Goal: Download file/media

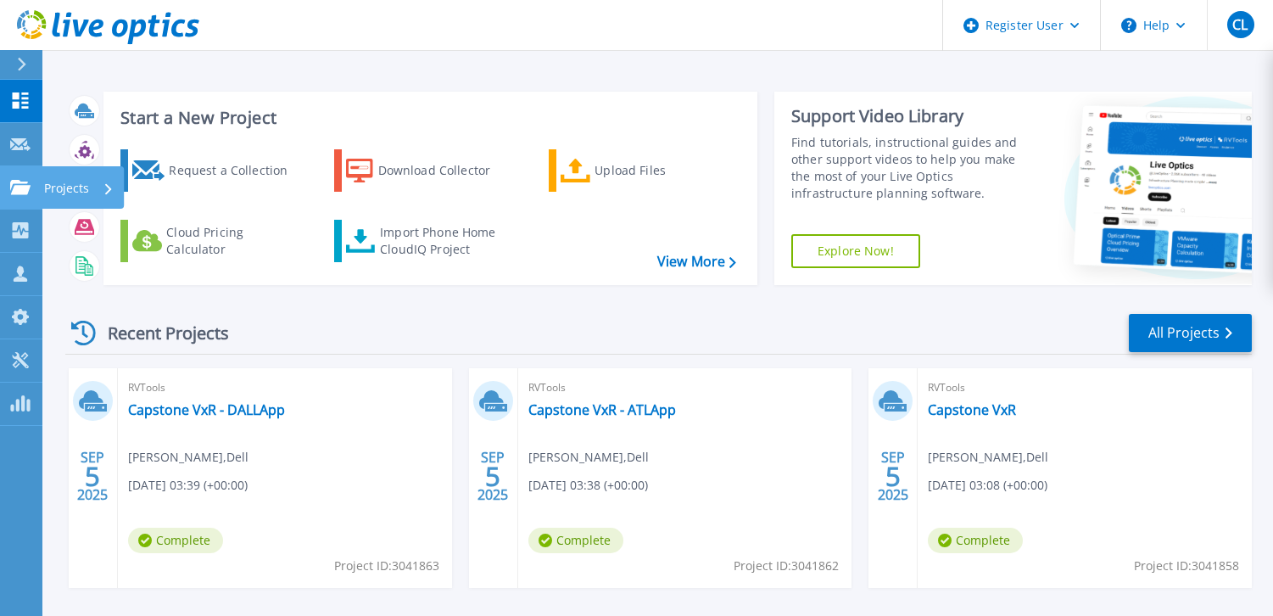
click at [95, 190] on div "Projects" at bounding box center [79, 188] width 70 height 44
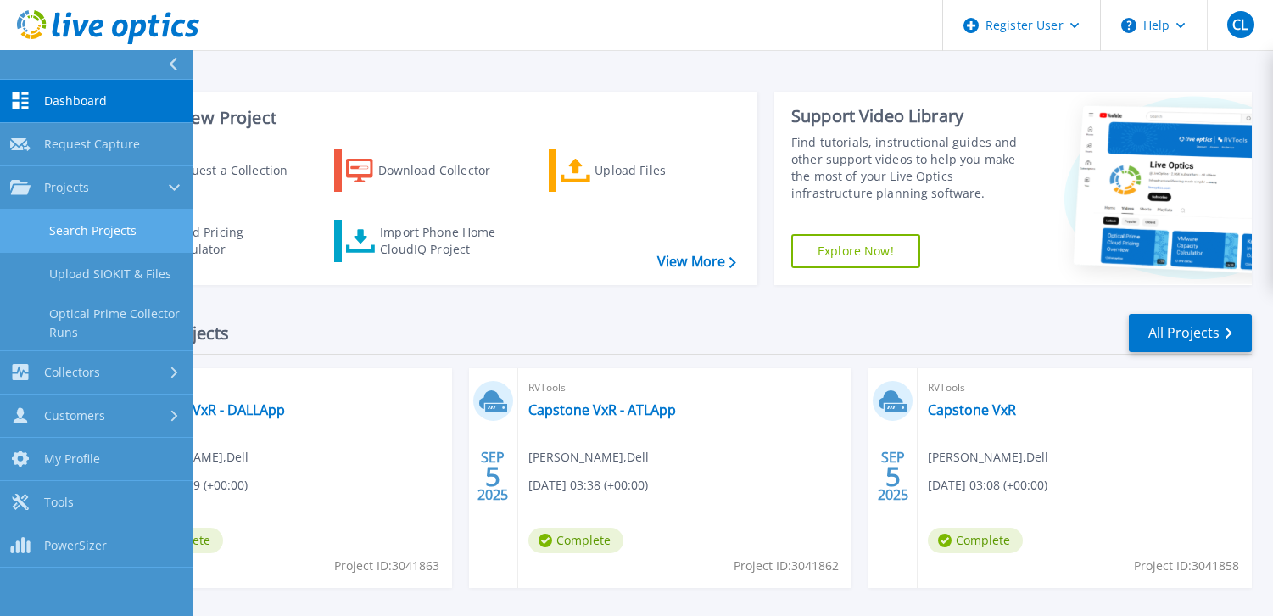
click at [108, 220] on link "Search Projects" at bounding box center [96, 231] width 193 height 43
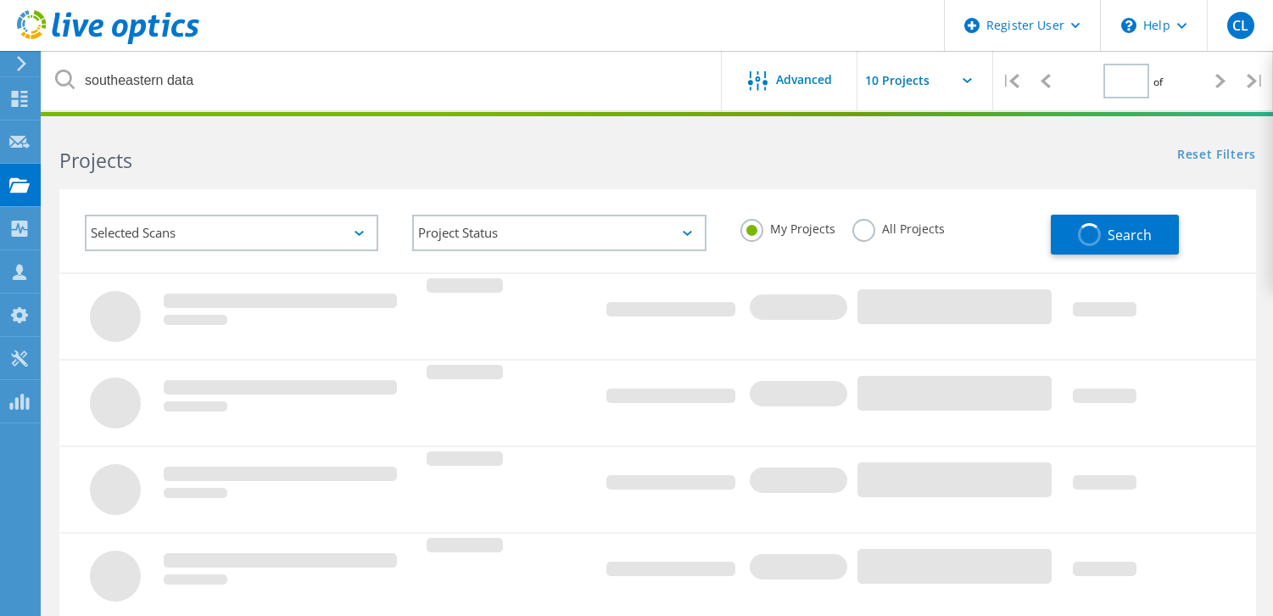
type input "1"
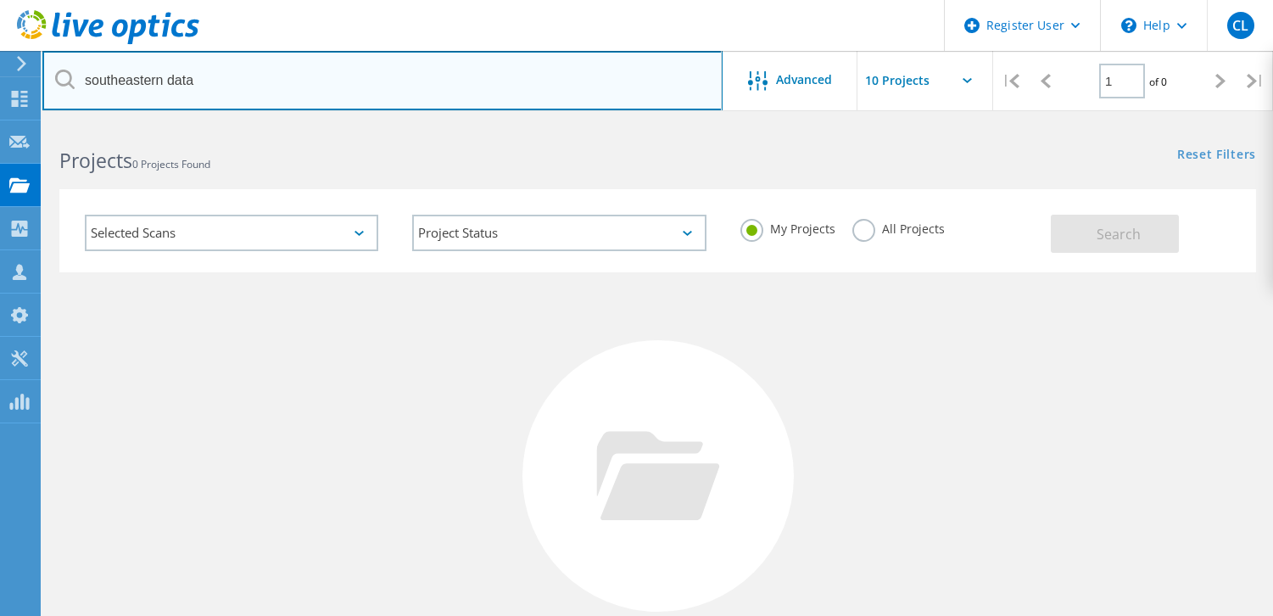
drag, startPoint x: 215, startPoint y: 80, endPoint x: 95, endPoint y: 86, distance: 119.8
click at [95, 86] on input "southeastern data" at bounding box center [382, 80] width 680 height 59
click at [98, 82] on input "southeastern data" at bounding box center [382, 80] width 680 height 59
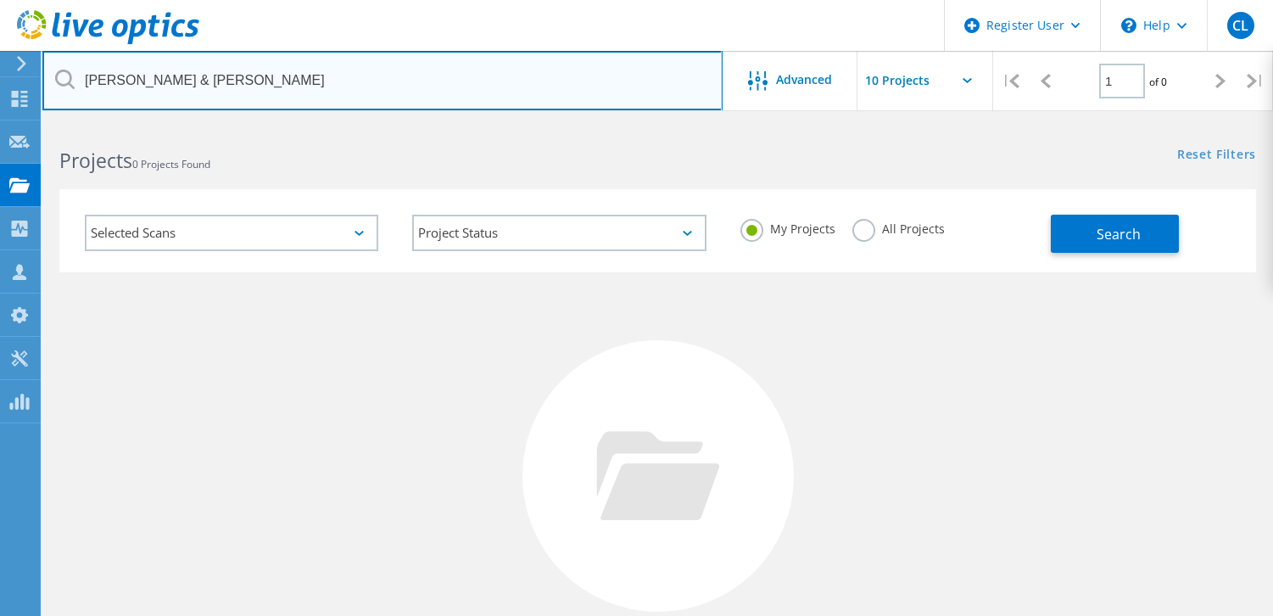
type input "fisher & Phillips"
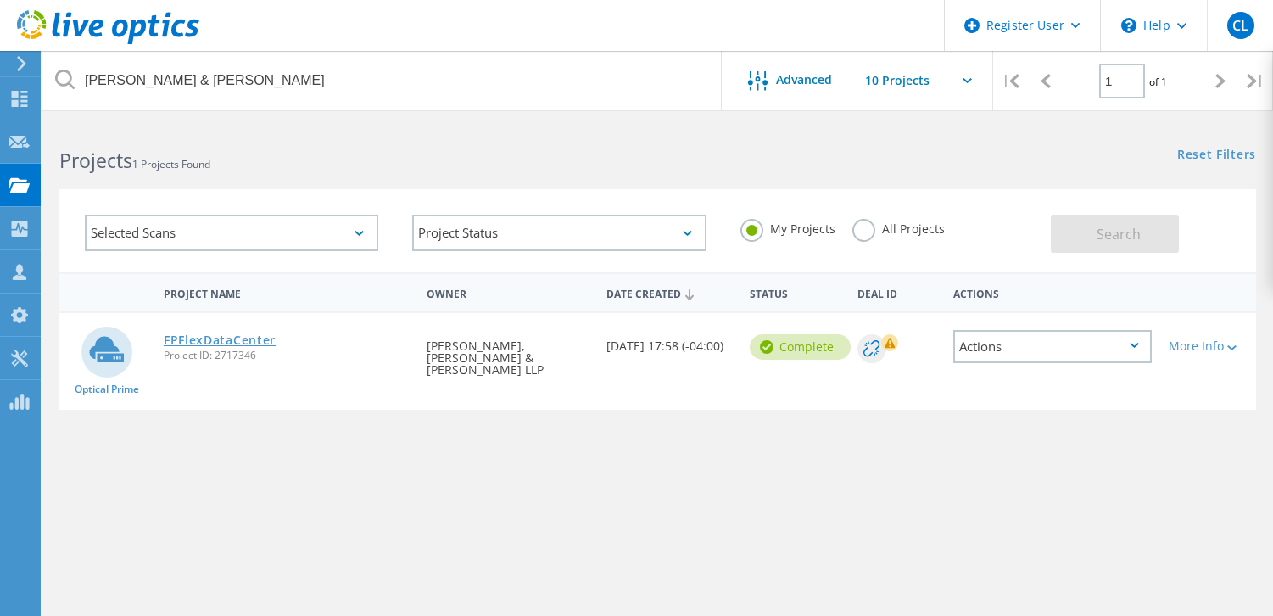
click at [239, 339] on link "FPFlexDataCenter" at bounding box center [220, 340] width 112 height 12
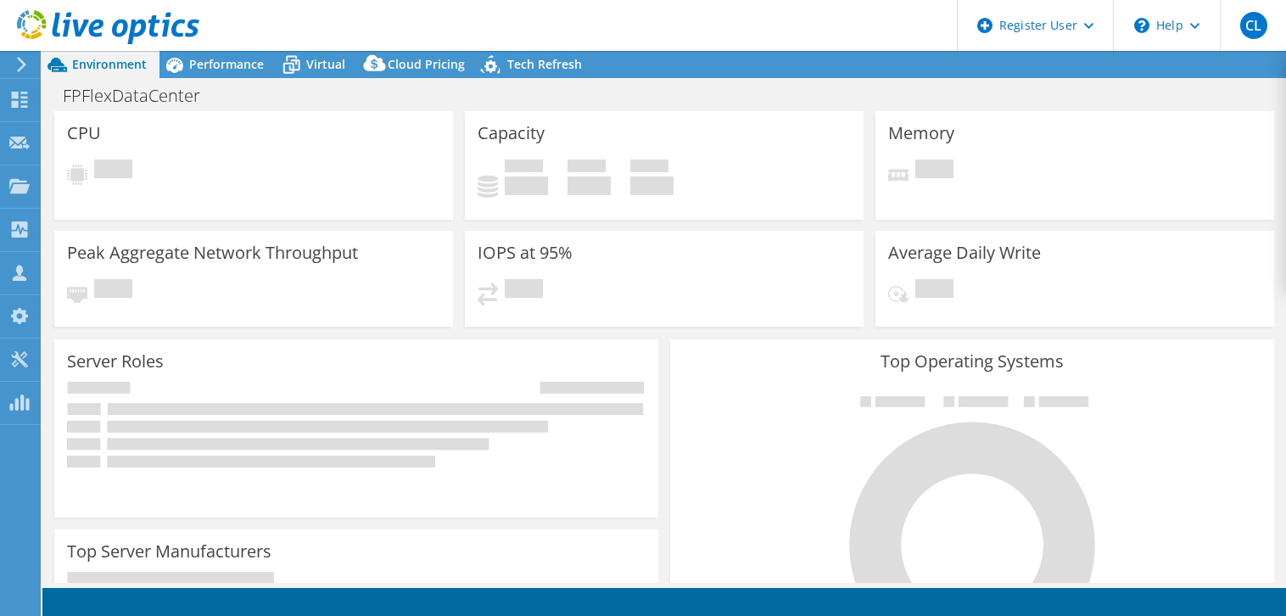
select select "USEast"
select select "USD"
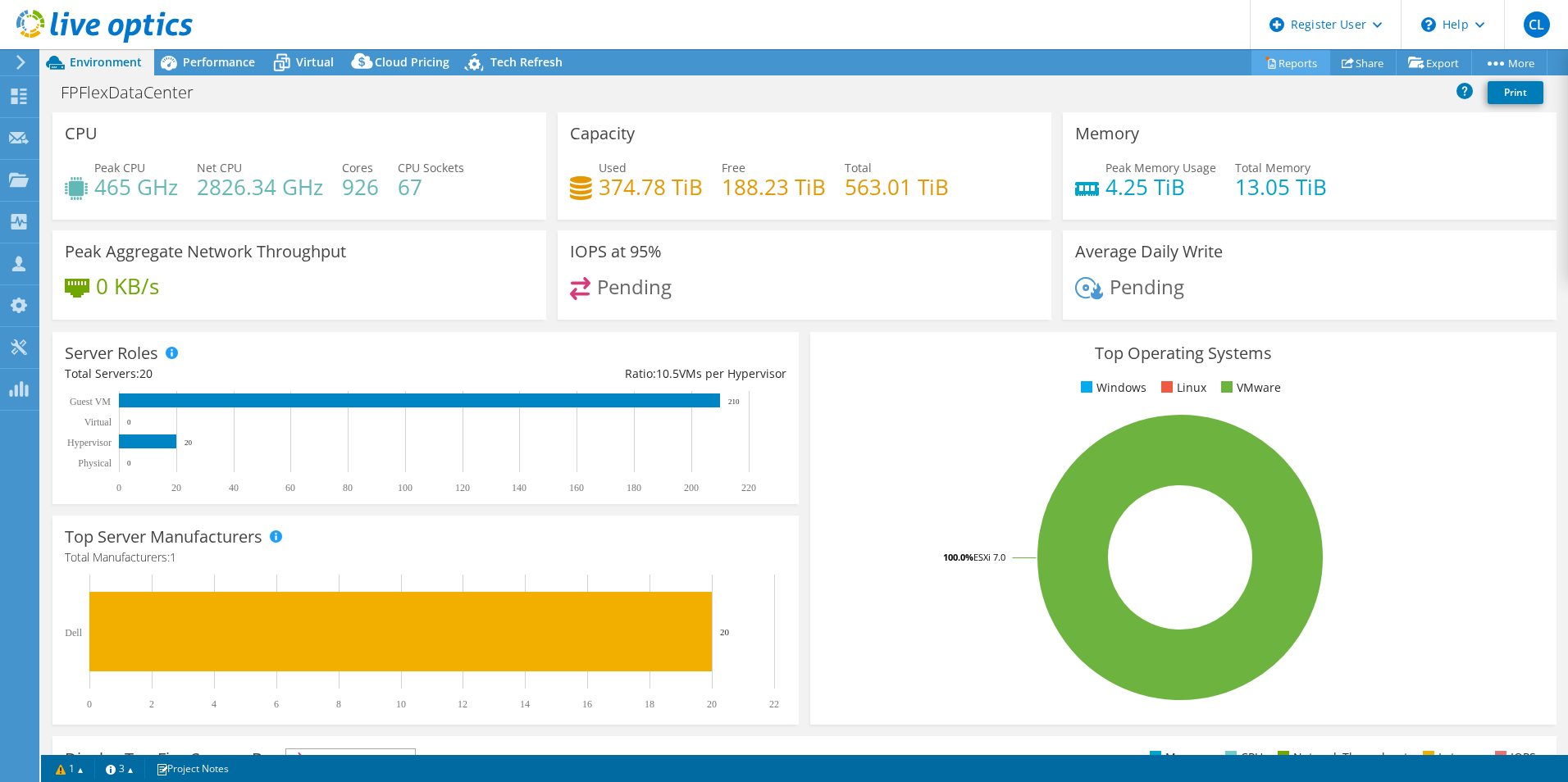
click at [1242, 63] on link "Reports" at bounding box center [1291, 63] width 78 height 25
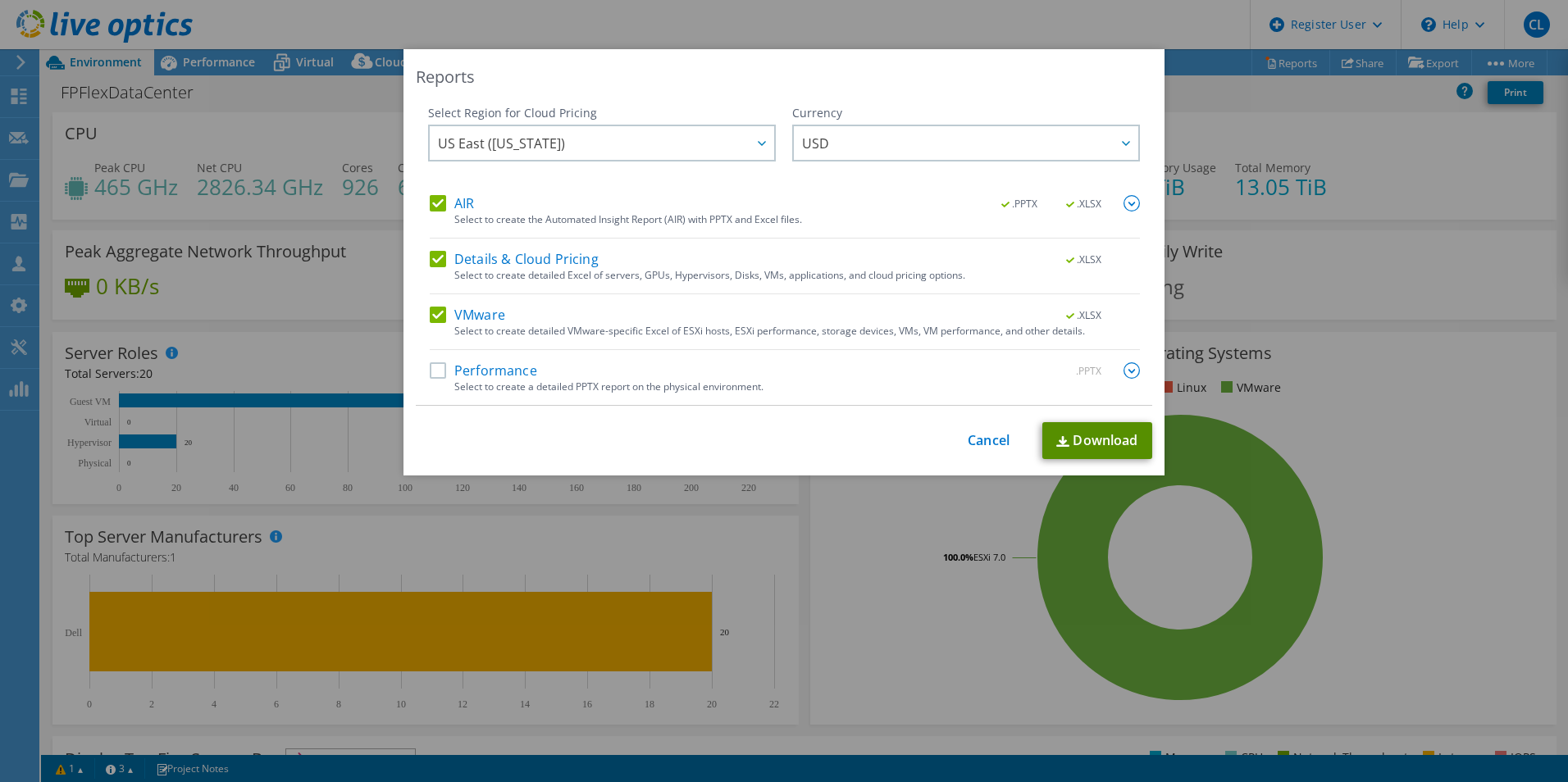
click at [1079, 440] on link "Download" at bounding box center [1097, 441] width 110 height 37
click at [1098, 439] on link "Download" at bounding box center [1097, 441] width 110 height 37
click at [1130, 202] on img at bounding box center [1131, 203] width 16 height 16
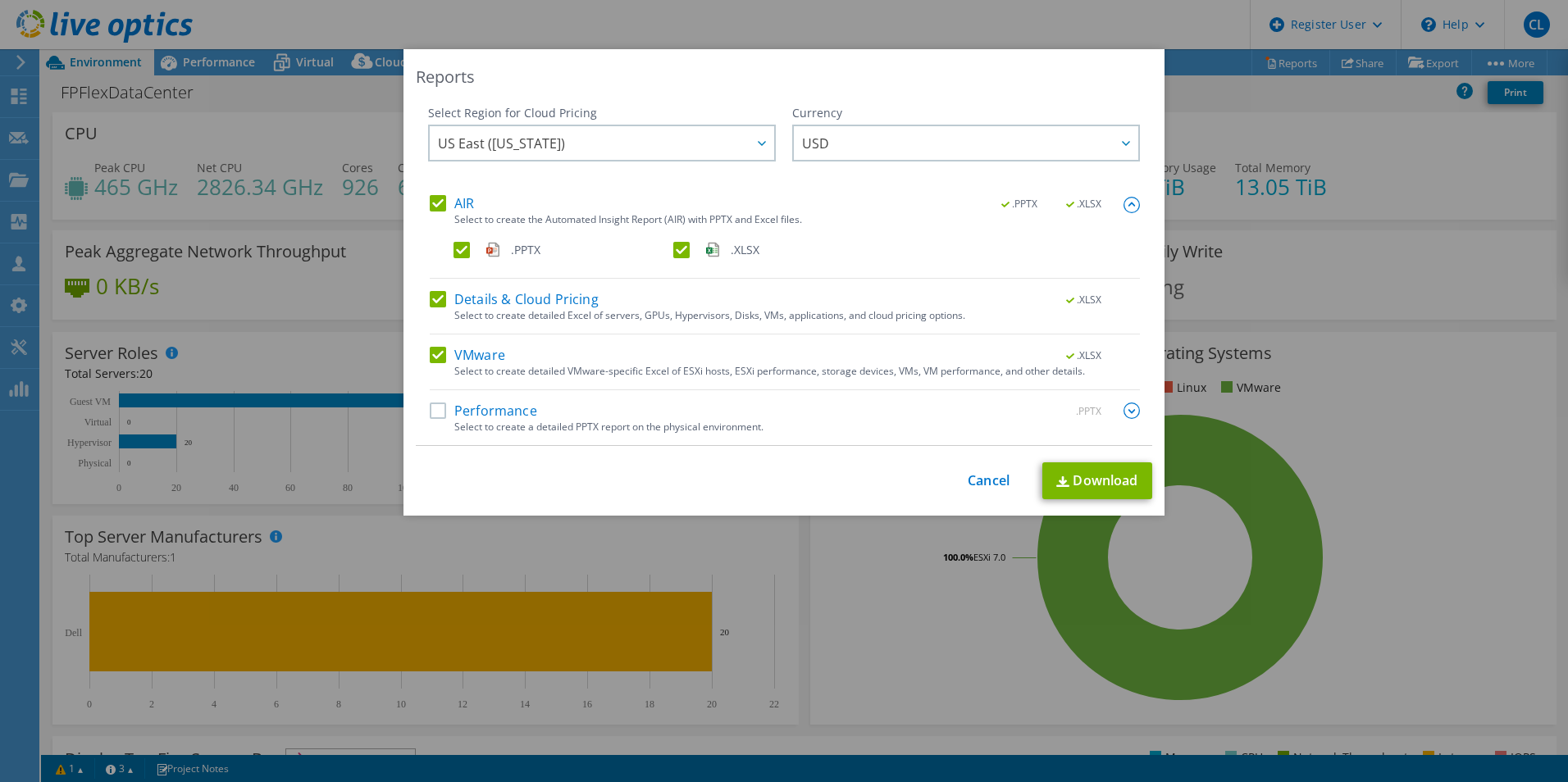
drag, startPoint x: 456, startPoint y: 246, endPoint x: 460, endPoint y: 280, distance: 34.2
click at [456, 251] on label ".PPTX" at bounding box center [562, 249] width 217 height 16
click at [0, 0] on input ".PPTX" at bounding box center [0, 0] width 0 height 0
click at [432, 294] on label "Details & Cloud Pricing" at bounding box center [514, 299] width 169 height 16
click at [0, 0] on input "Details & Cloud Pricing" at bounding box center [0, 0] width 0 height 0
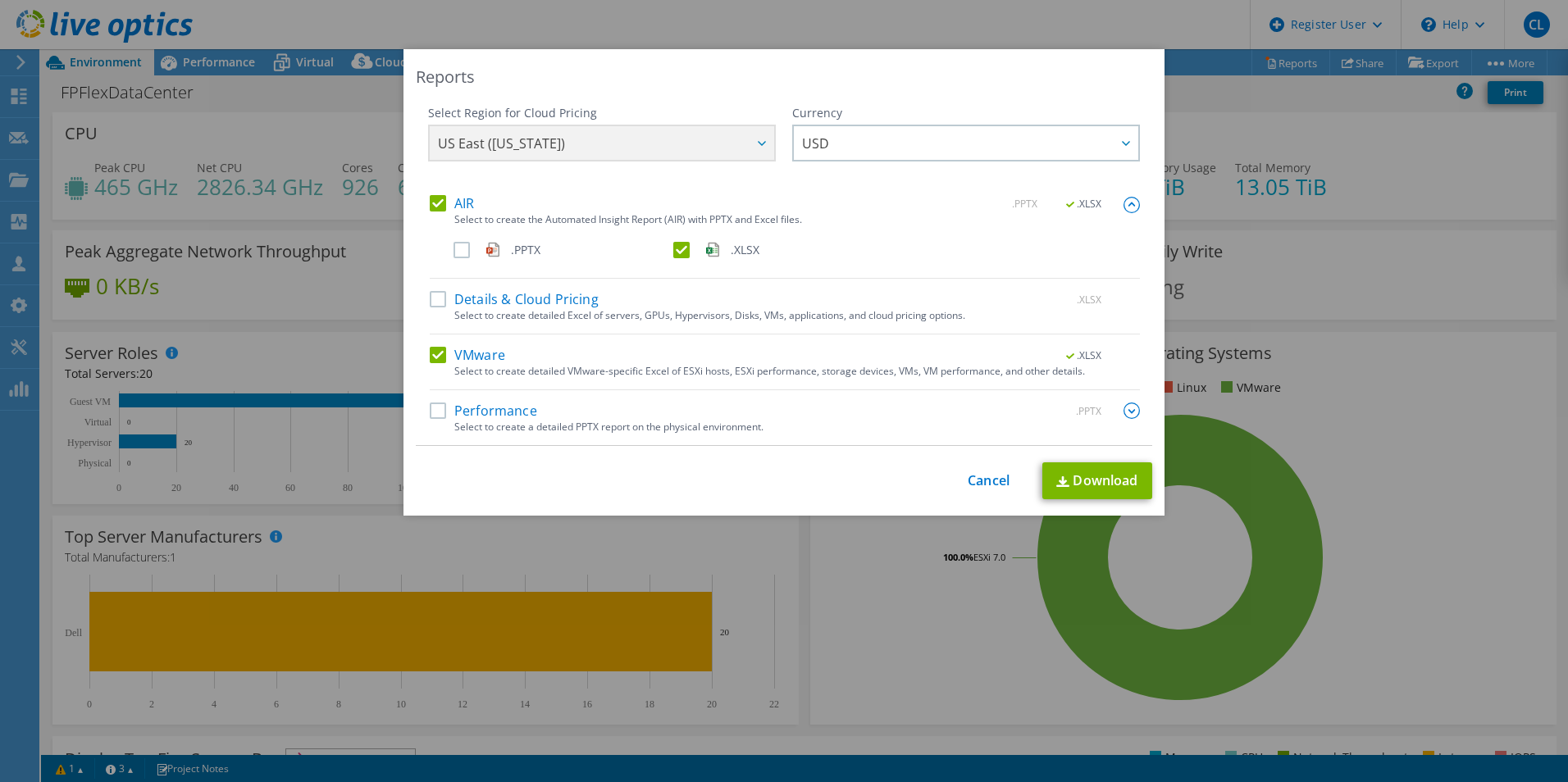
click at [430, 349] on label "VMware" at bounding box center [468, 355] width 75 height 16
click at [0, 0] on input "VMware" at bounding box center [0, 0] width 0 height 0
click at [1089, 468] on link "Download" at bounding box center [1097, 480] width 110 height 37
click at [974, 486] on link "Cancel" at bounding box center [988, 480] width 42 height 15
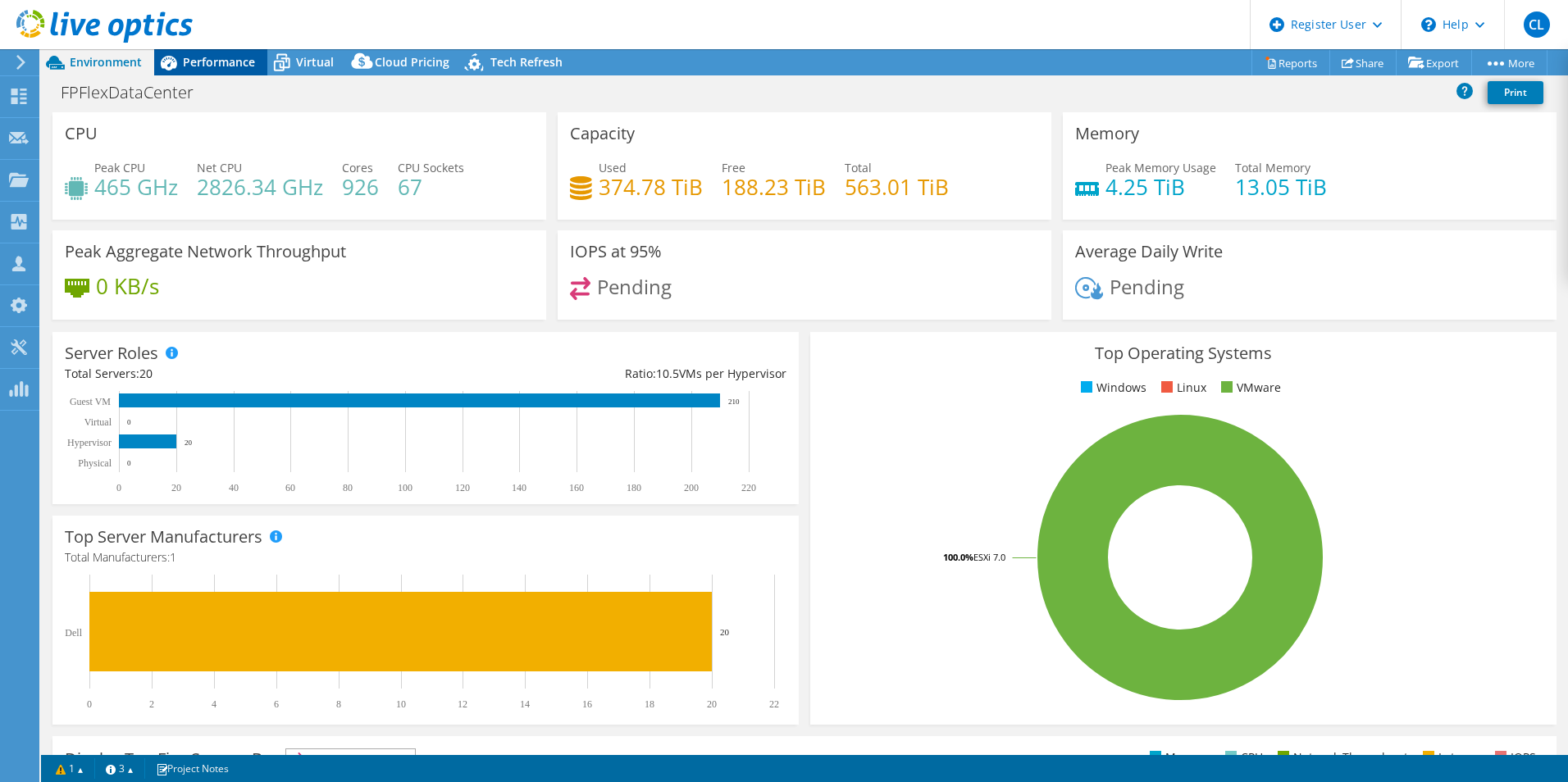
click at [195, 60] on span "Performance" at bounding box center [218, 62] width 73 height 15
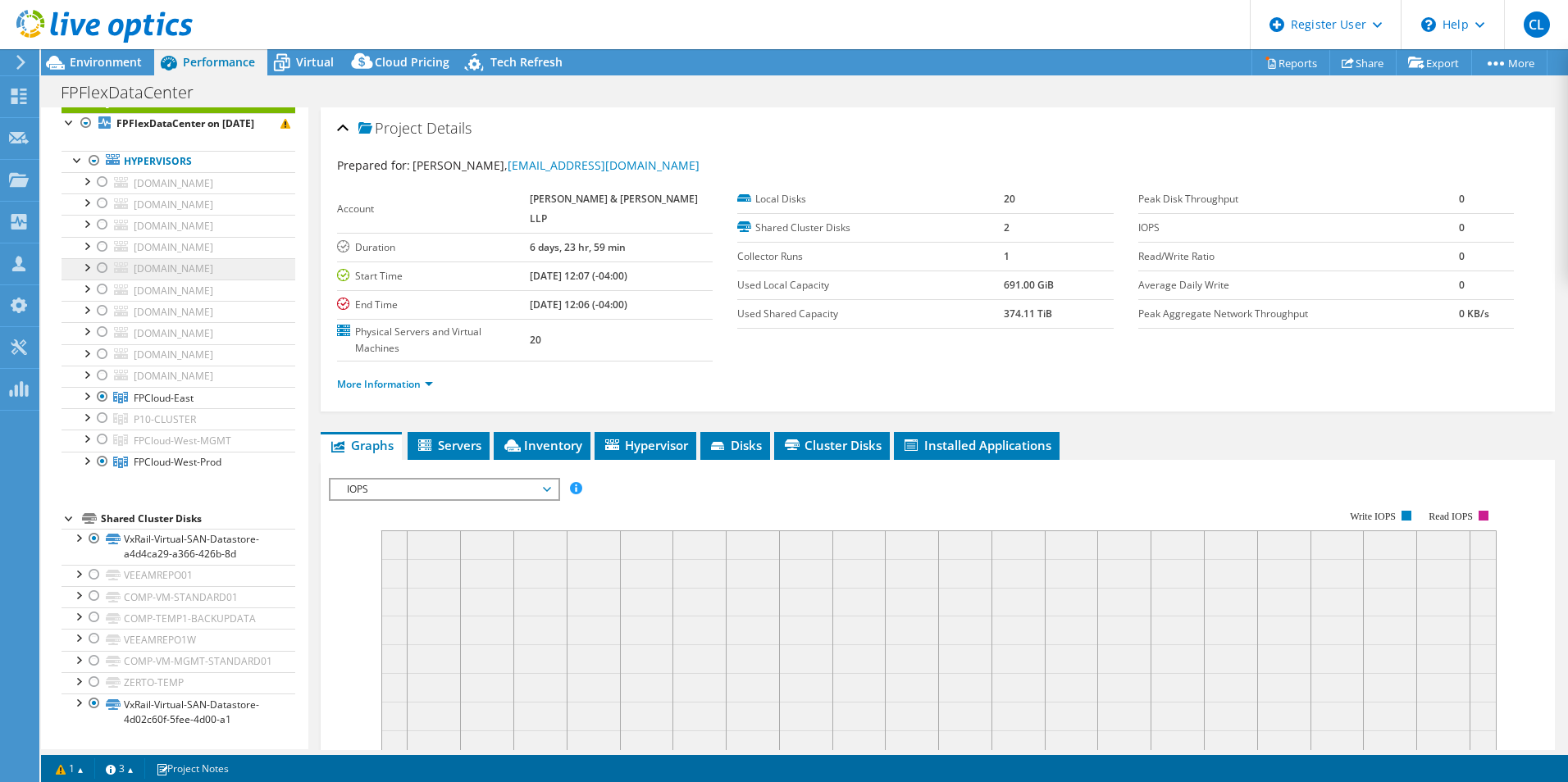
scroll to position [84, 0]
click at [100, 387] on div at bounding box center [102, 396] width 16 height 19
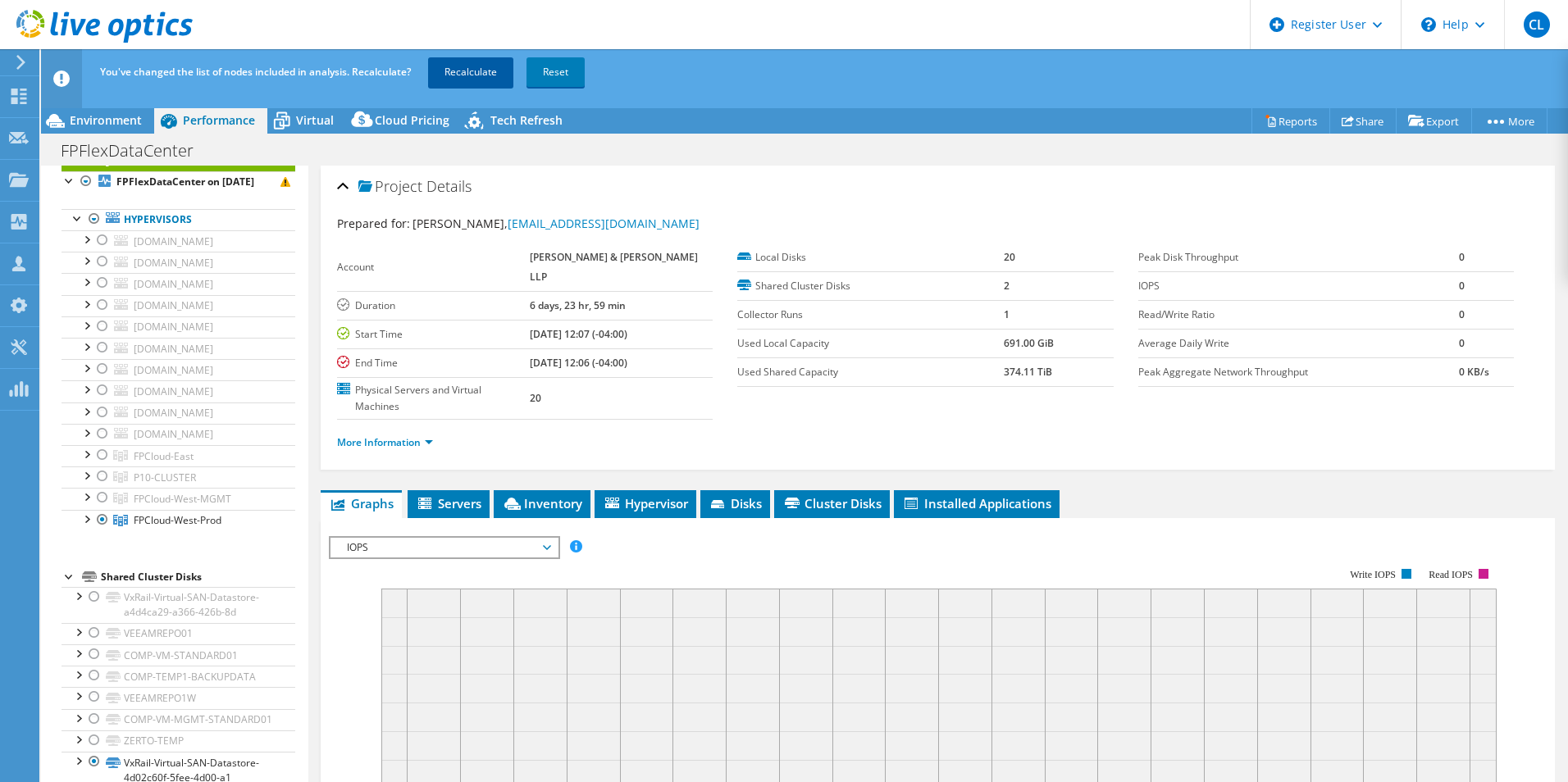
click at [489, 68] on link "Recalculate" at bounding box center [471, 72] width 85 height 30
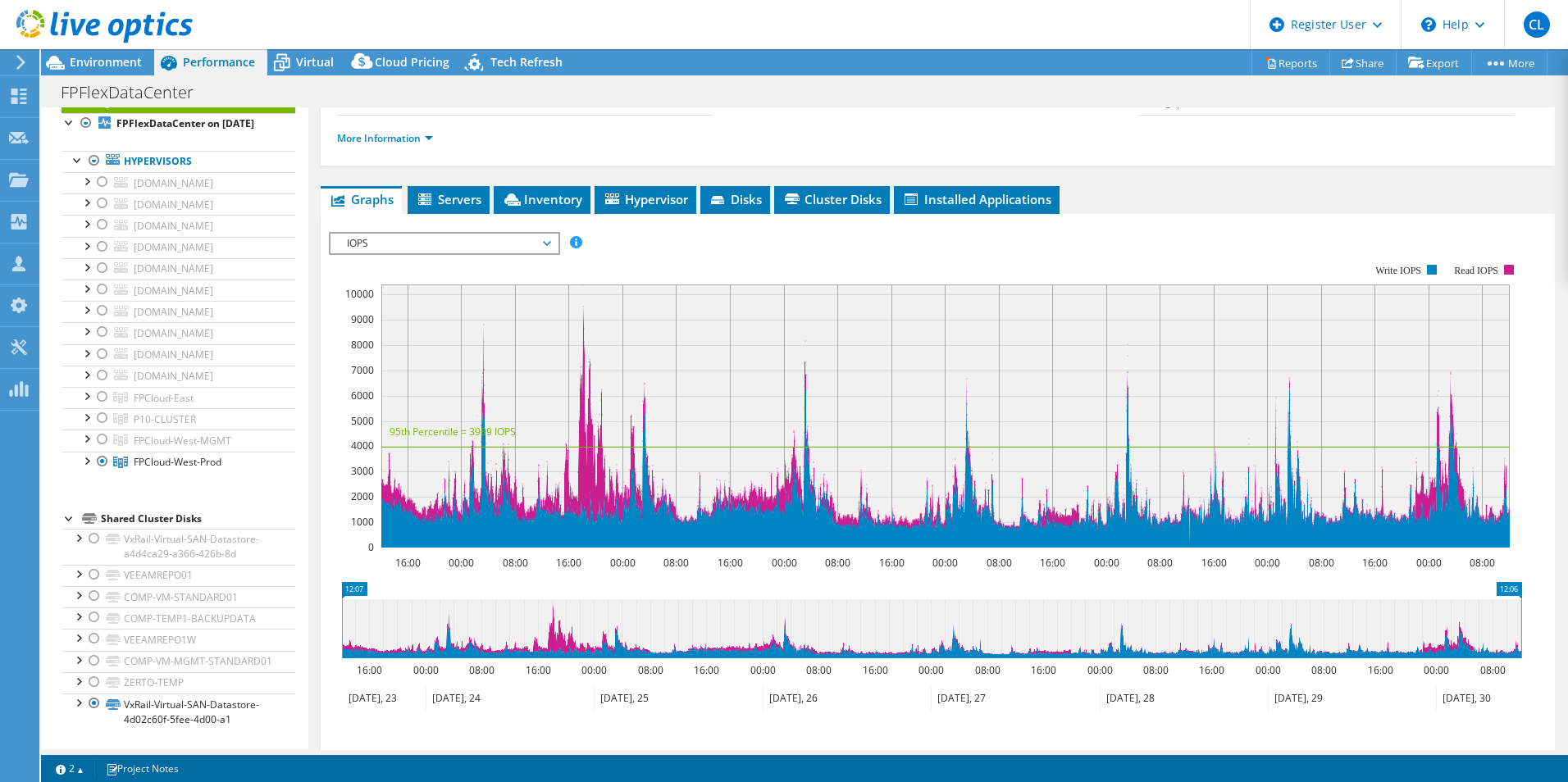
scroll to position [328, 0]
